Goal: Task Accomplishment & Management: Use online tool/utility

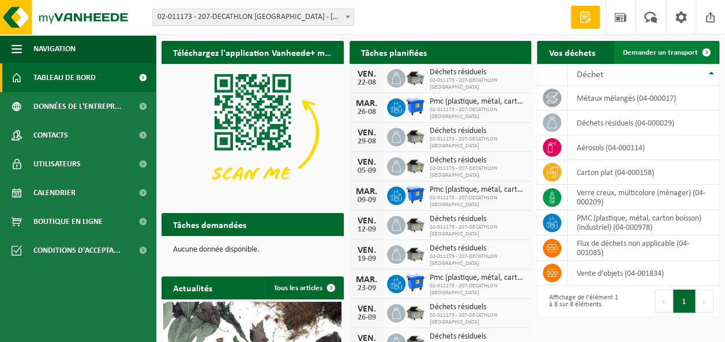
click at [646, 49] on span "Demander un transport" at bounding box center [660, 52] width 75 height 7
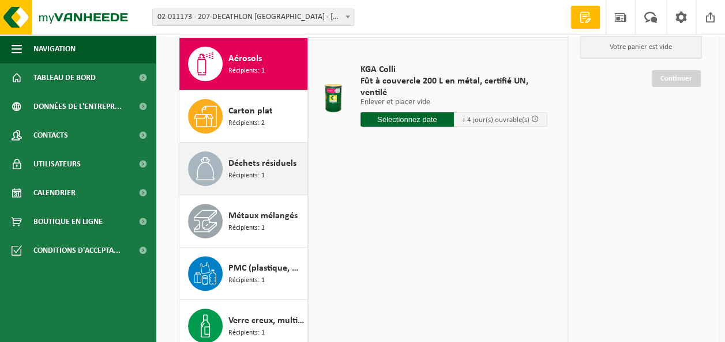
scroll to position [104, 0]
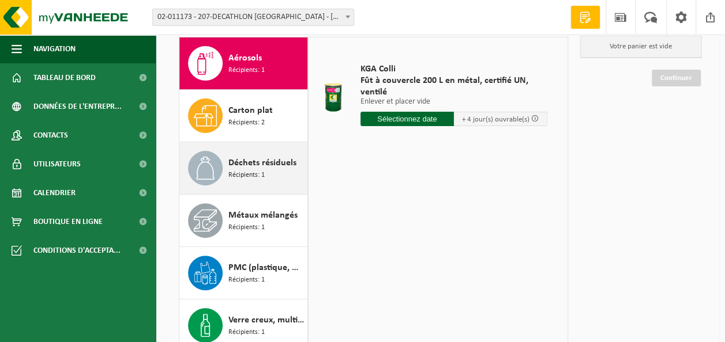
click at [277, 239] on div "Métaux mélangés Récipients: 1" at bounding box center [243, 221] width 129 height 52
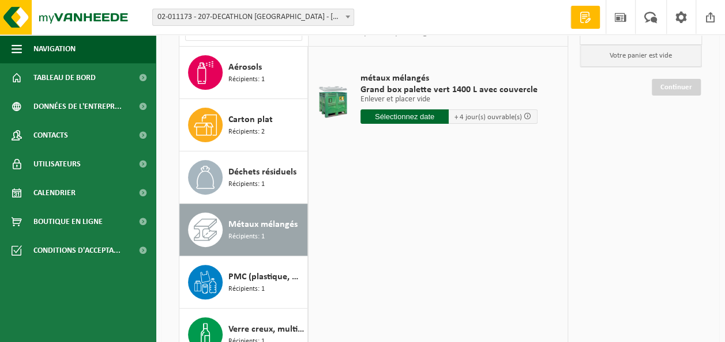
scroll to position [93, 0]
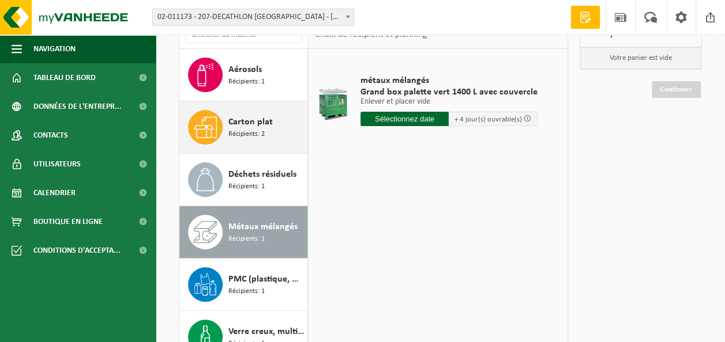
click at [276, 142] on div "Carton plat Récipients: 2" at bounding box center [266, 127] width 76 height 35
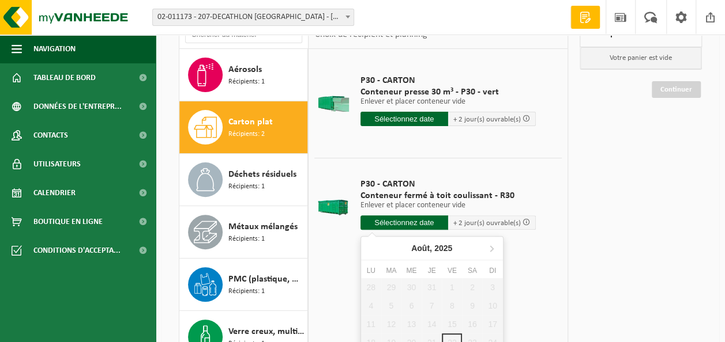
click at [425, 227] on input "text" at bounding box center [404, 223] width 88 height 14
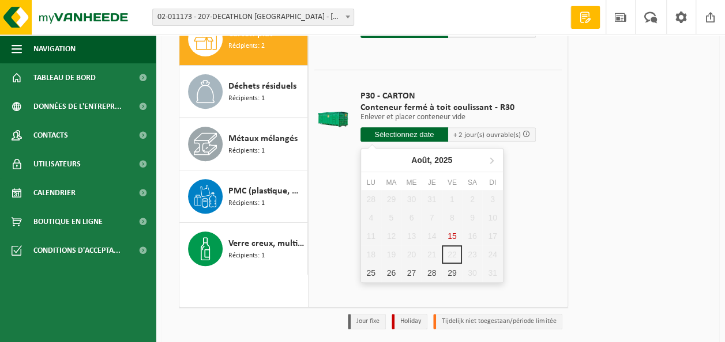
scroll to position [181, 0]
click at [372, 276] on div "25" at bounding box center [371, 273] width 20 height 18
type input "à partir de 2025-08-25"
type input "2025-08-25"
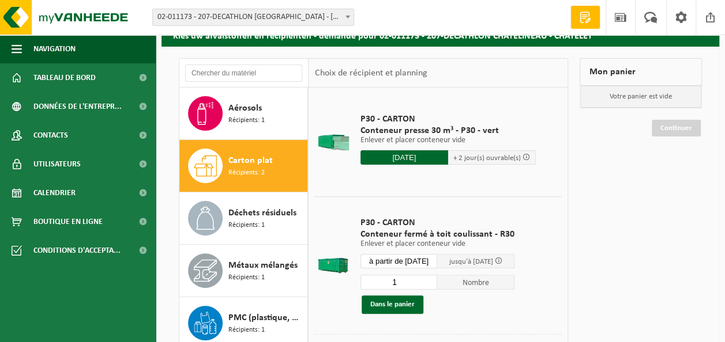
scroll to position [0, 0]
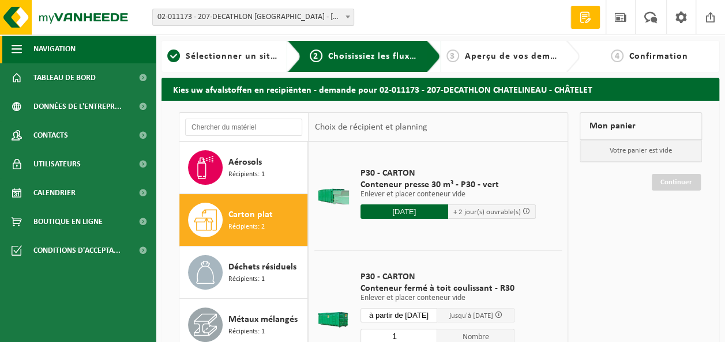
click at [48, 53] on span "Navigation" at bounding box center [54, 49] width 42 height 29
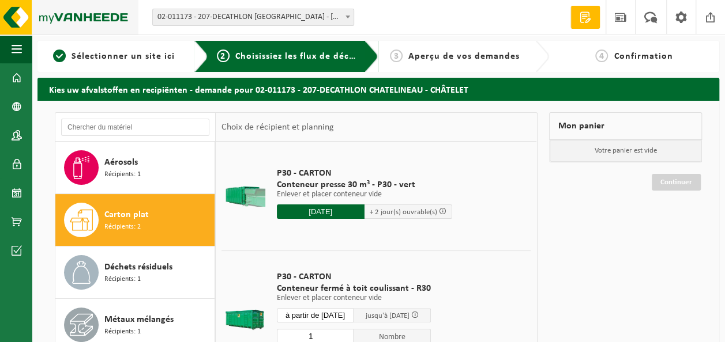
click at [69, 29] on img at bounding box center [69, 17] width 138 height 35
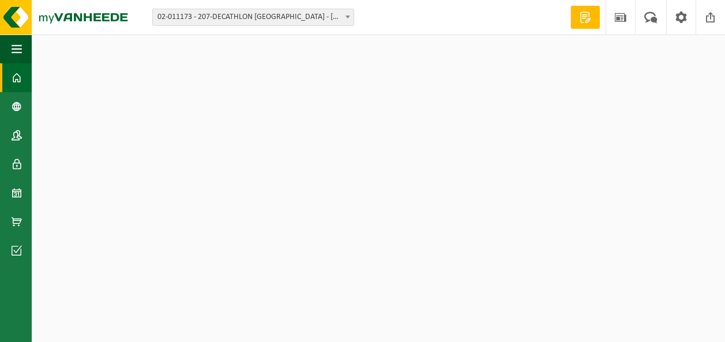
click at [70, 26] on img at bounding box center [69, 17] width 138 height 35
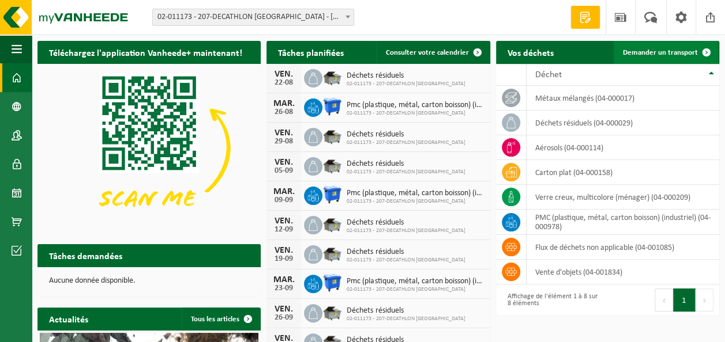
click at [703, 51] on span at bounding box center [706, 52] width 23 height 23
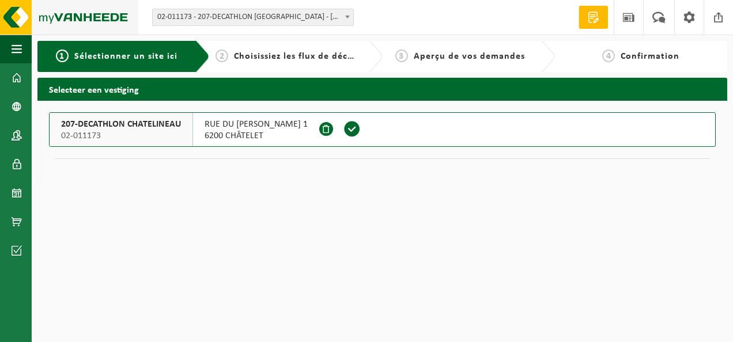
click at [17, 16] on img at bounding box center [69, 17] width 138 height 35
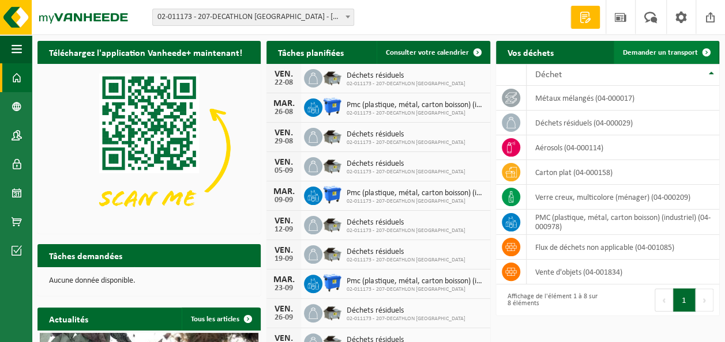
click at [662, 56] on span "Demander un transport" at bounding box center [660, 52] width 75 height 7
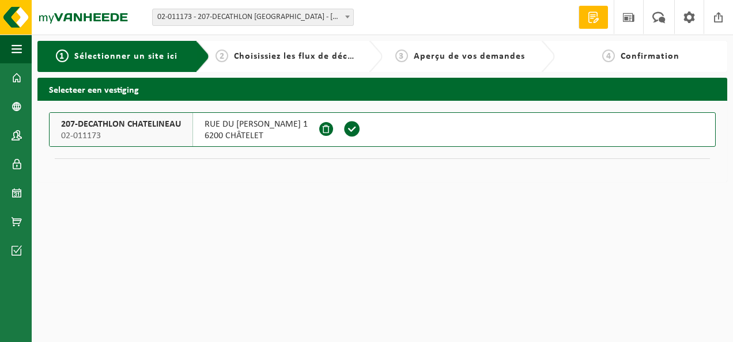
click at [344, 131] on span at bounding box center [352, 128] width 17 height 17
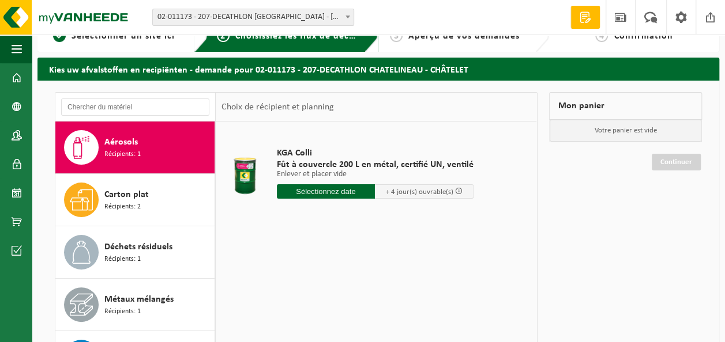
scroll to position [21, 0]
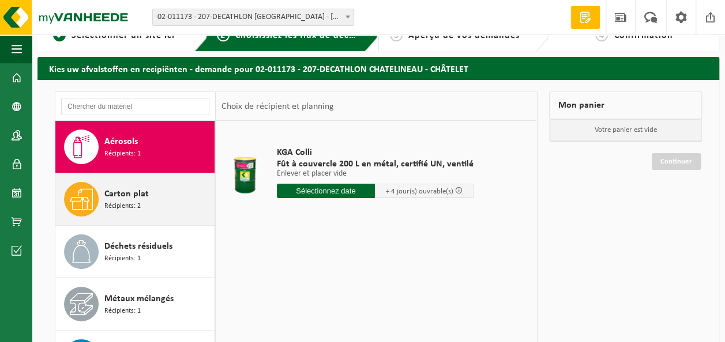
click at [157, 209] on div "Carton plat Récipients: 2" at bounding box center [157, 199] width 107 height 35
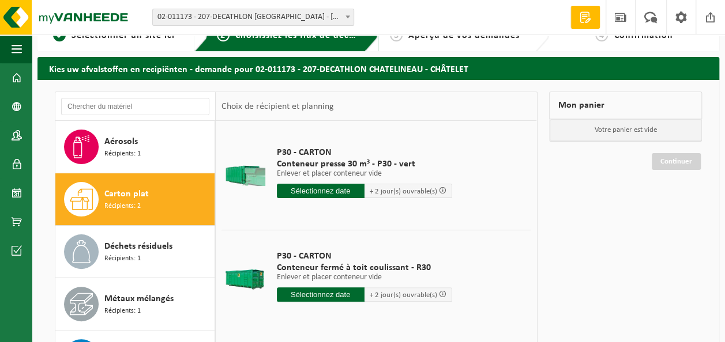
click at [314, 295] on input "text" at bounding box center [321, 295] width 88 height 14
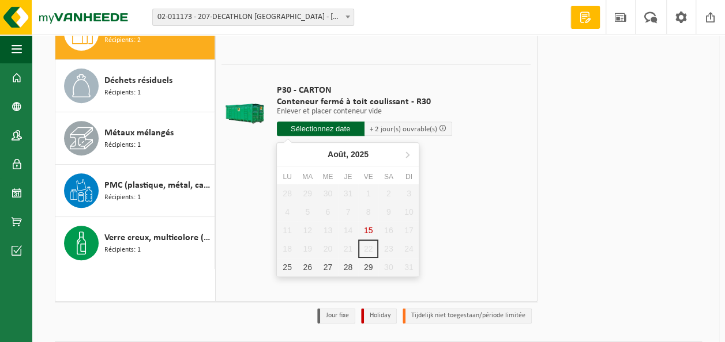
scroll to position [187, 0]
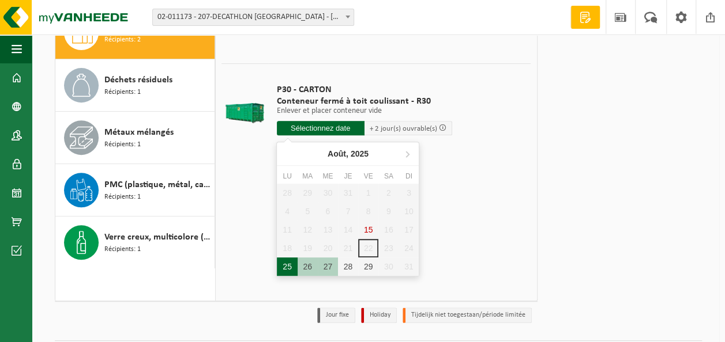
click at [289, 268] on div "25" at bounding box center [287, 267] width 20 height 18
type input "à partir de 2025-08-25"
type input "2025-08-25"
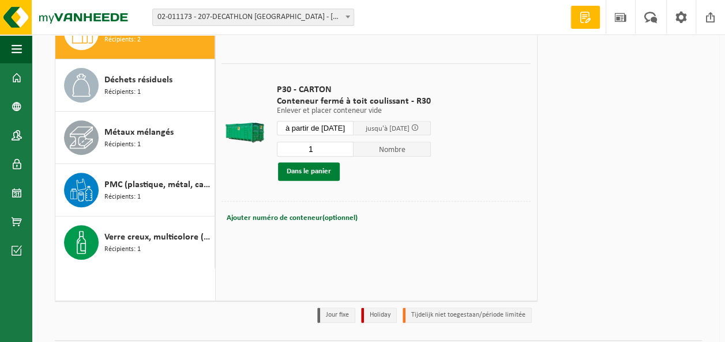
click at [319, 166] on button "Dans le panier" at bounding box center [309, 172] width 62 height 18
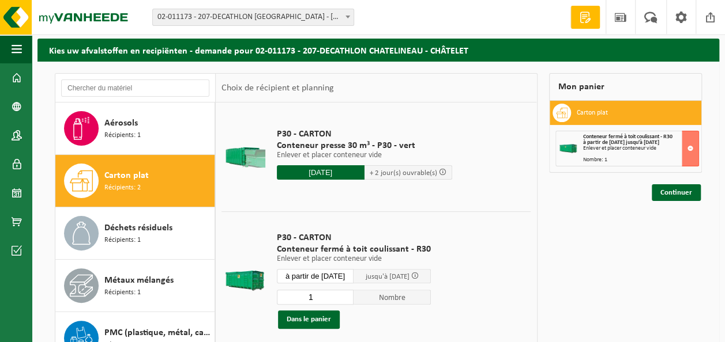
scroll to position [0, 0]
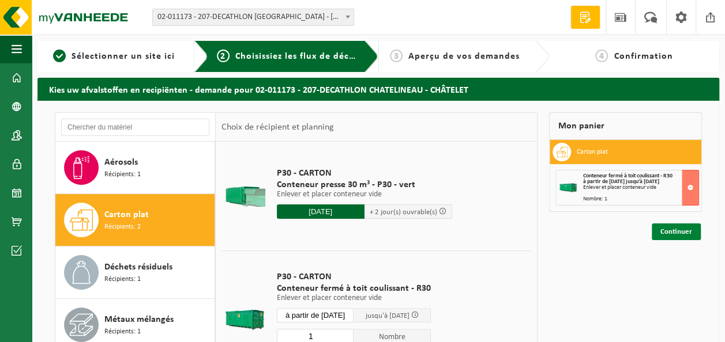
click at [672, 231] on link "Continuer" at bounding box center [675, 232] width 49 height 17
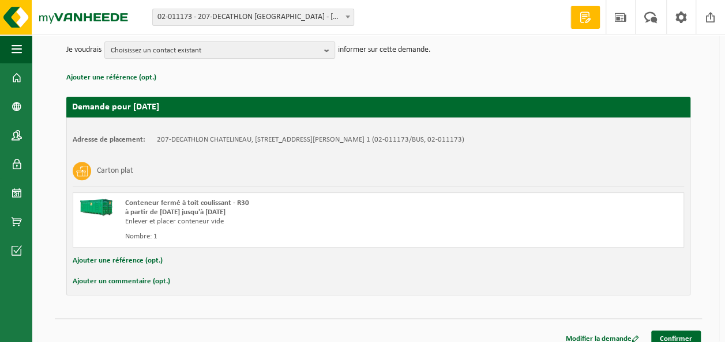
scroll to position [150, 0]
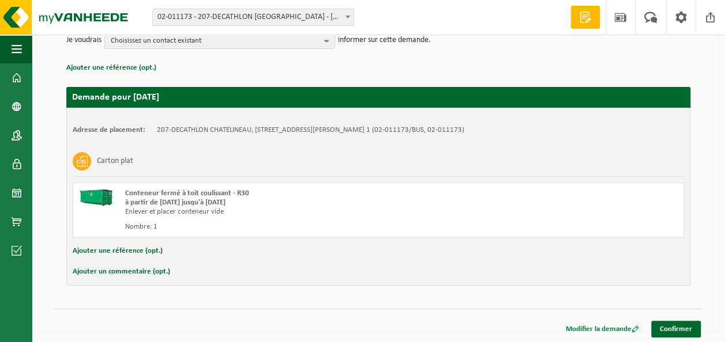
click at [635, 331] on span at bounding box center [634, 329] width 7 height 7
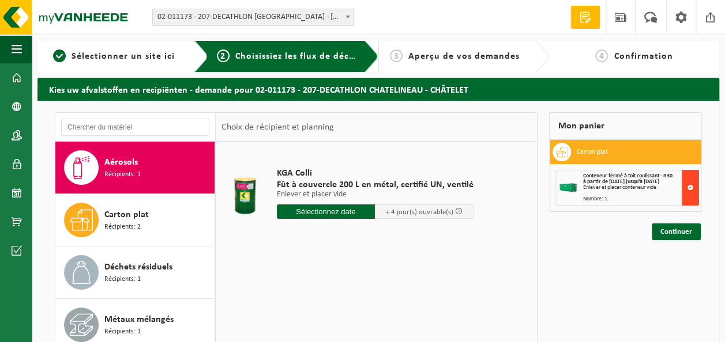
click at [690, 186] on button at bounding box center [689, 188] width 17 height 36
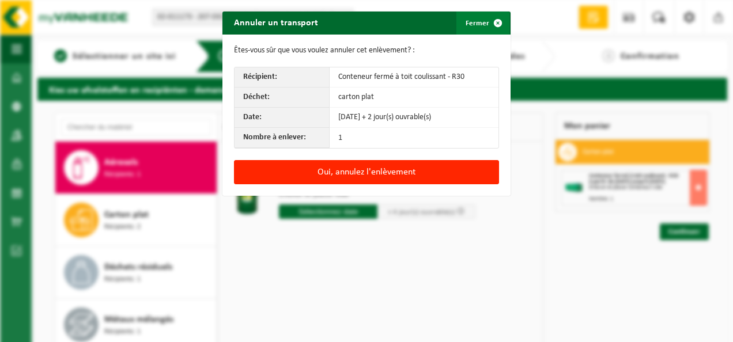
click at [493, 22] on span "button" at bounding box center [498, 23] width 23 height 23
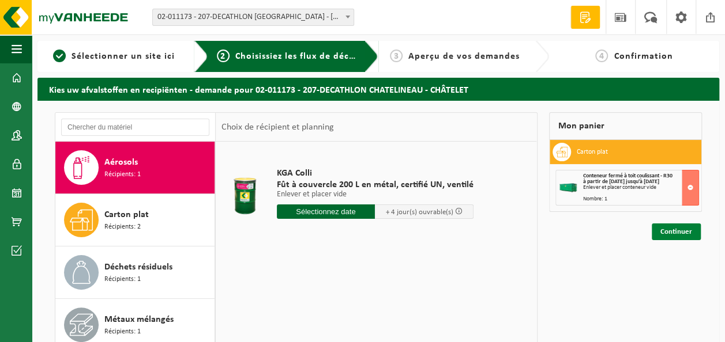
click at [675, 234] on link "Continuer" at bounding box center [675, 232] width 49 height 17
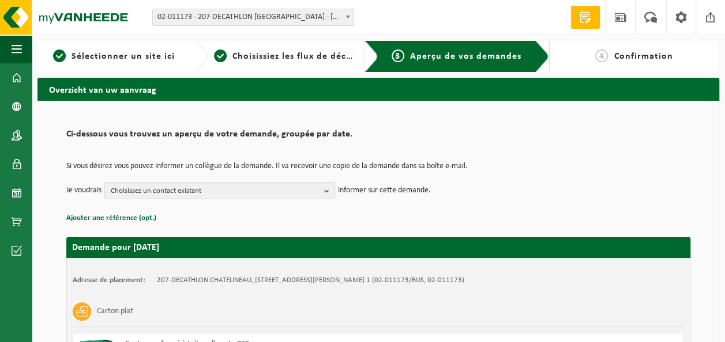
scroll to position [150, 0]
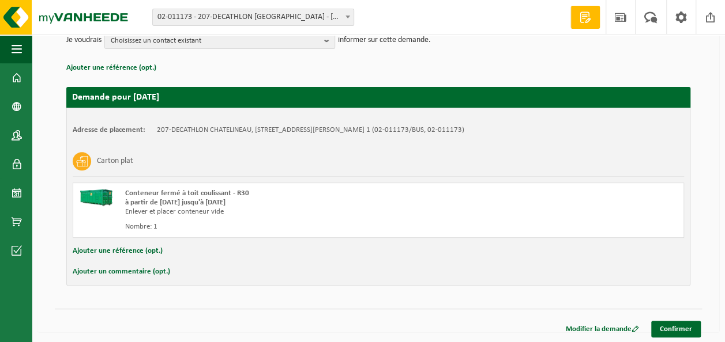
click at [125, 269] on button "Ajouter un commentaire (opt.)" at bounding box center [121, 272] width 97 height 15
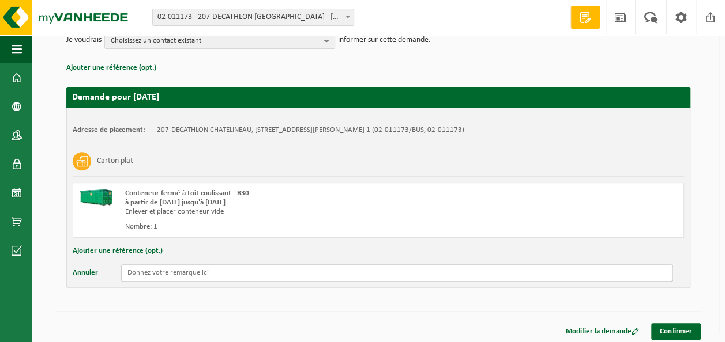
click at [152, 272] on input "text" at bounding box center [396, 273] width 551 height 17
type input "Reprise définitive"
click at [671, 332] on link "Confirmer" at bounding box center [676, 331] width 50 height 17
